Goal: Find specific page/section: Find specific page/section

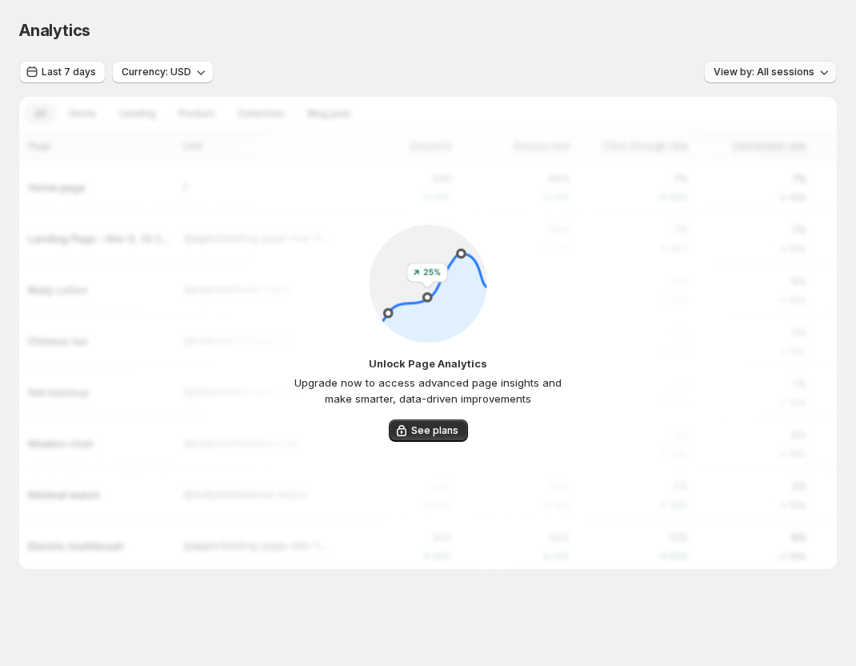
click at [813, 68] on span "View by: All sessions" at bounding box center [764, 72] width 101 height 13
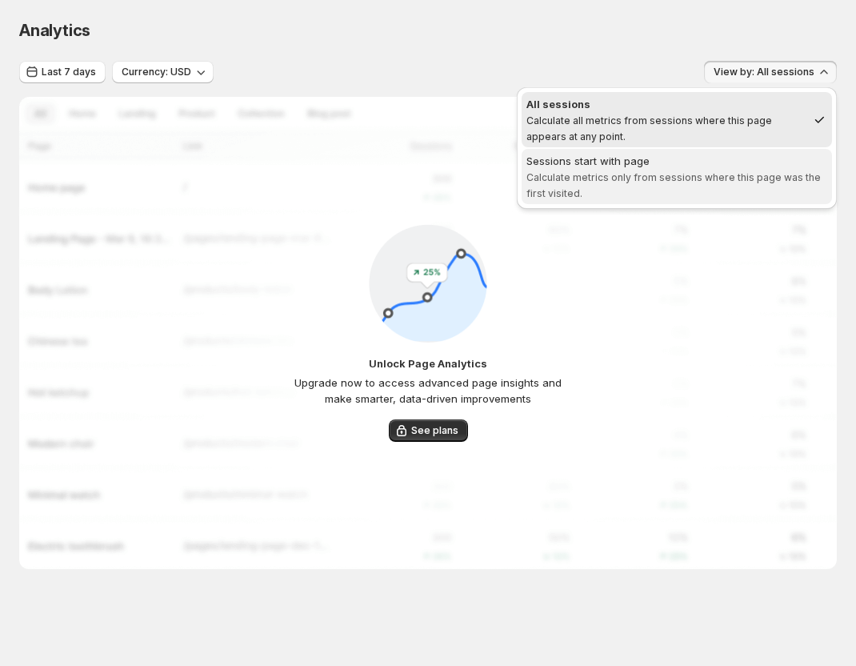
click at [653, 164] on div "Sessions start with page" at bounding box center [677, 161] width 301 height 16
